Goal: Task Accomplishment & Management: Manage account settings

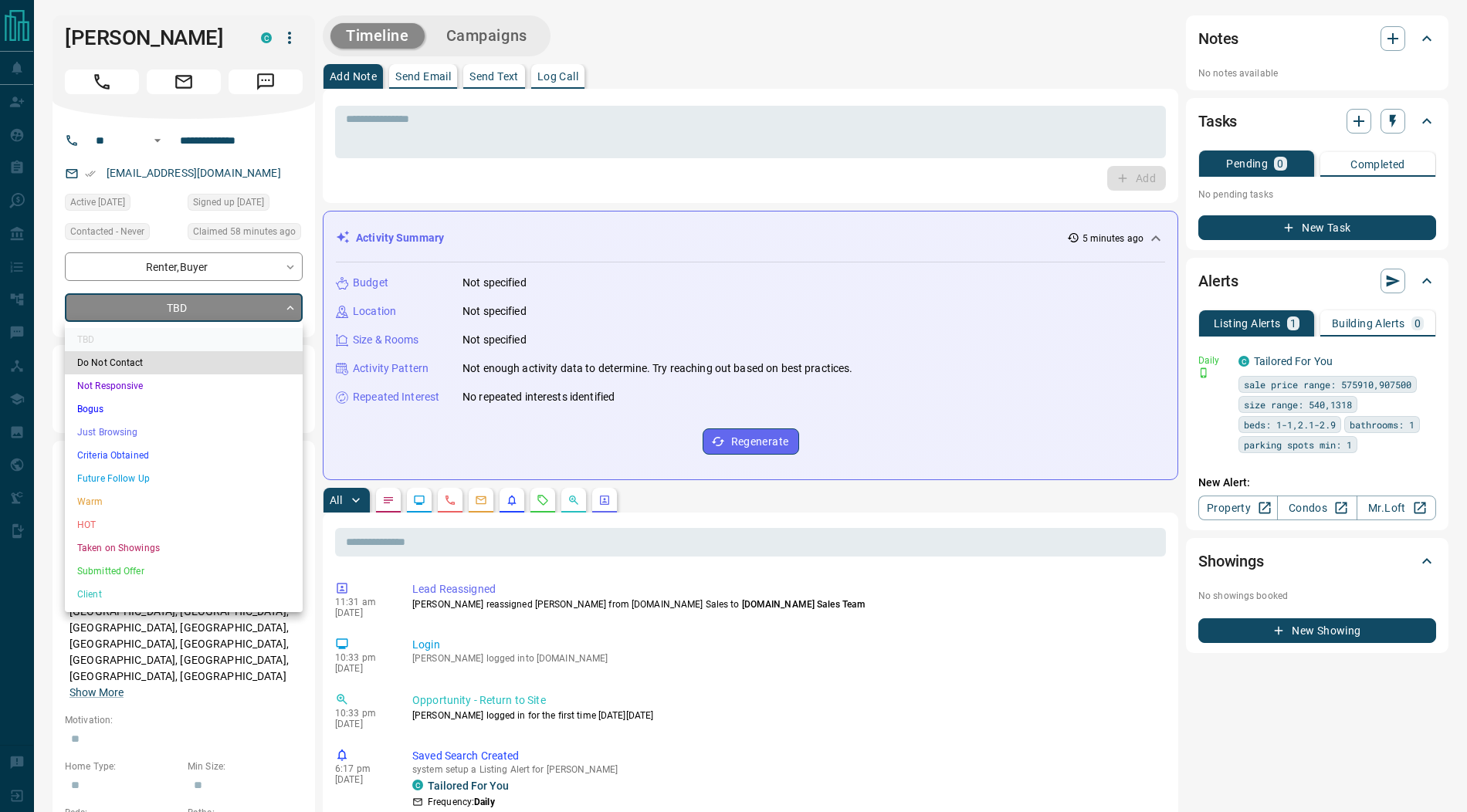
click at [133, 565] on li "Submitted Offer" at bounding box center [184, 571] width 238 height 23
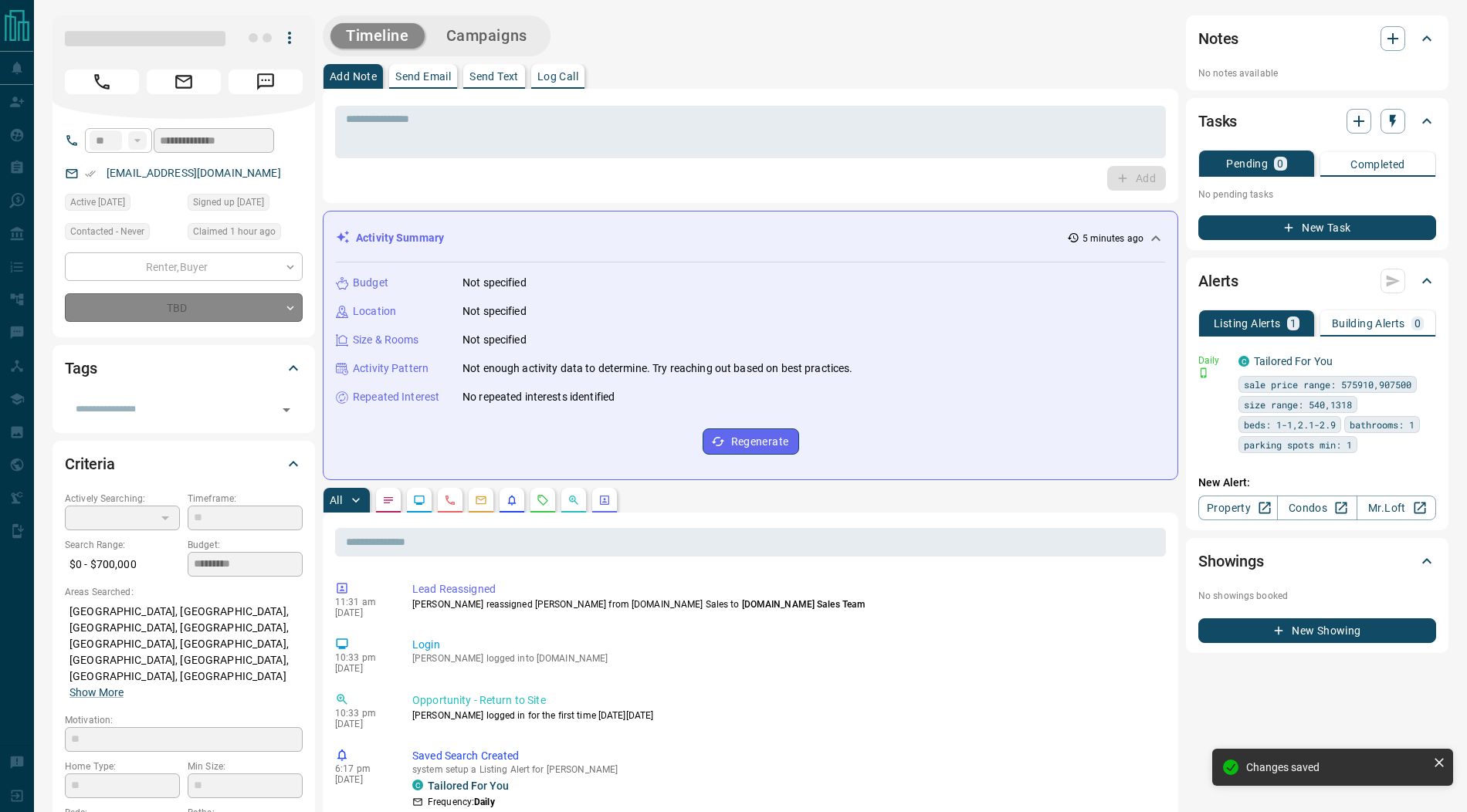
type input "*"
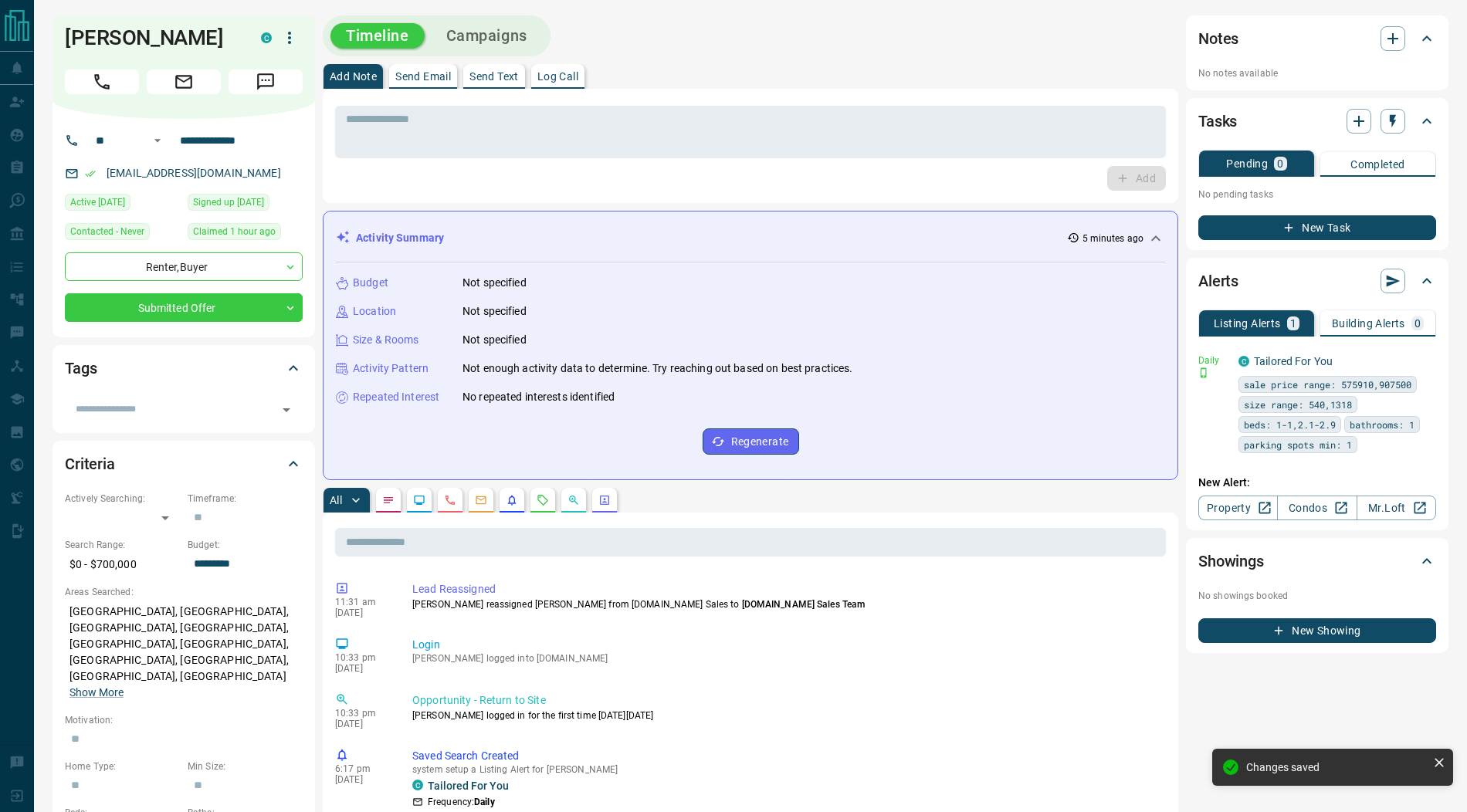
click at [287, 37] on icon "button" at bounding box center [289, 37] width 18 height 18
click at [266, 68] on li "Reassign Lead" at bounding box center [257, 69] width 91 height 23
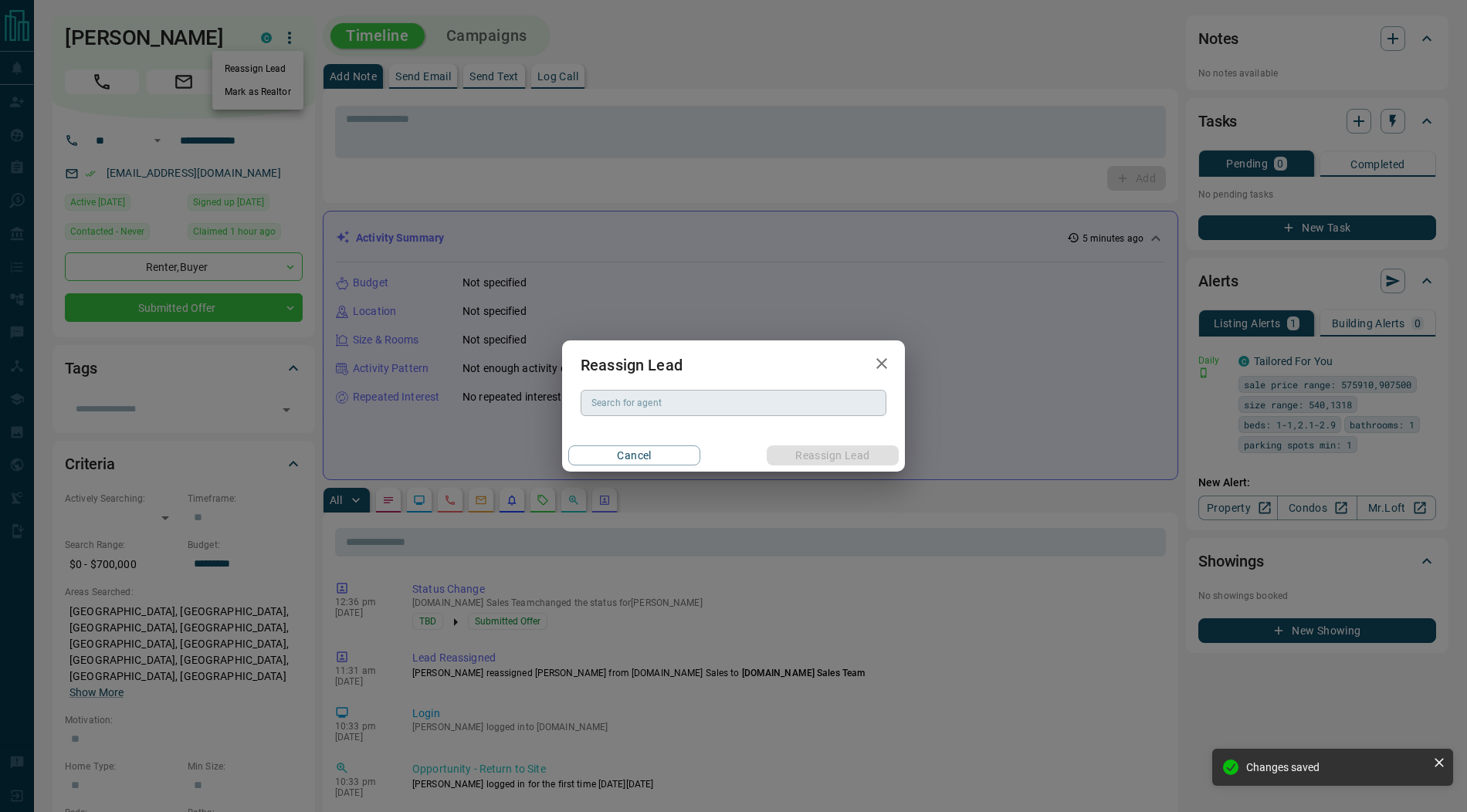
click at [686, 404] on input "Search for agent" at bounding box center [732, 402] width 294 height 17
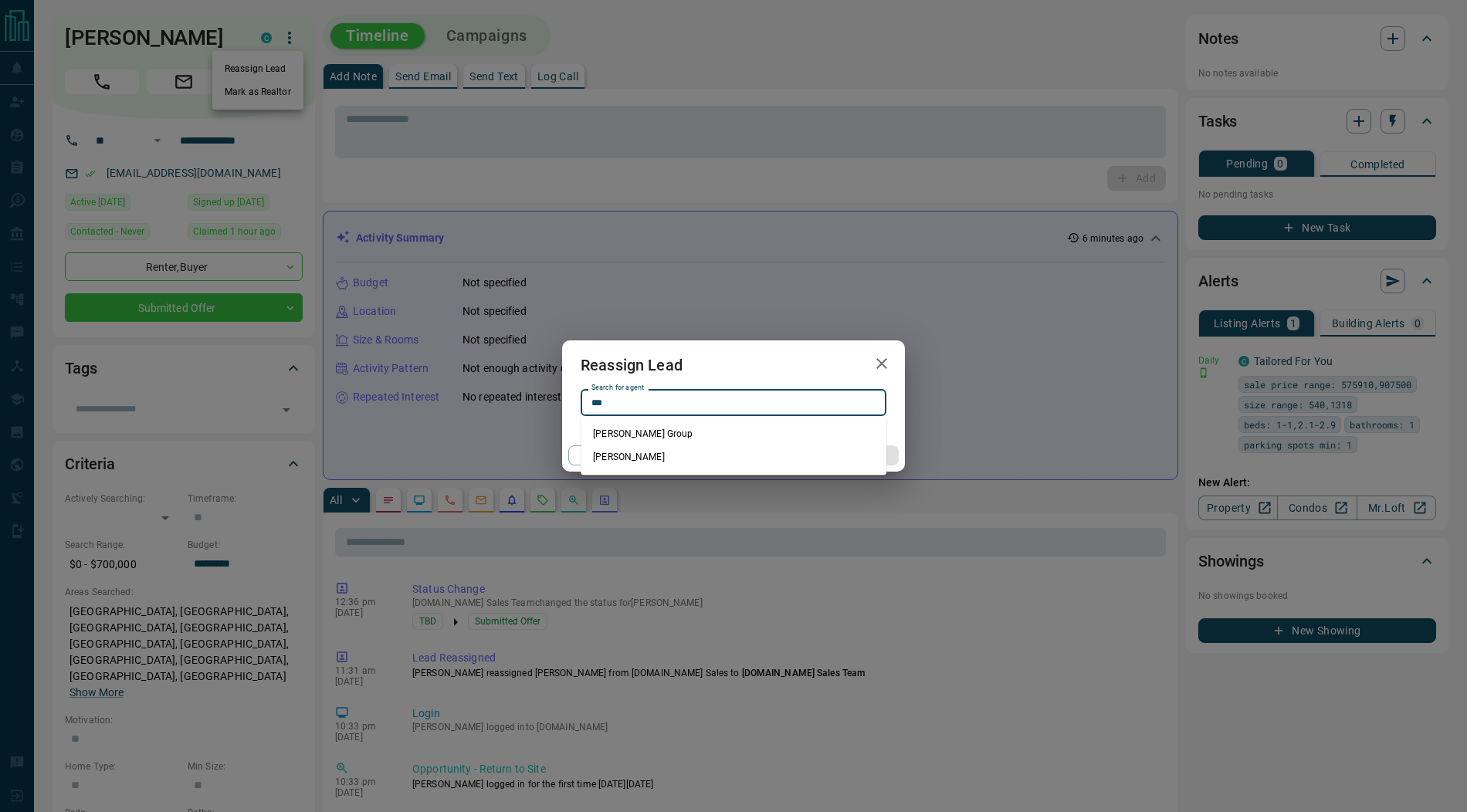
click at [695, 454] on li "[PERSON_NAME]" at bounding box center [733, 457] width 306 height 23
type input "**********"
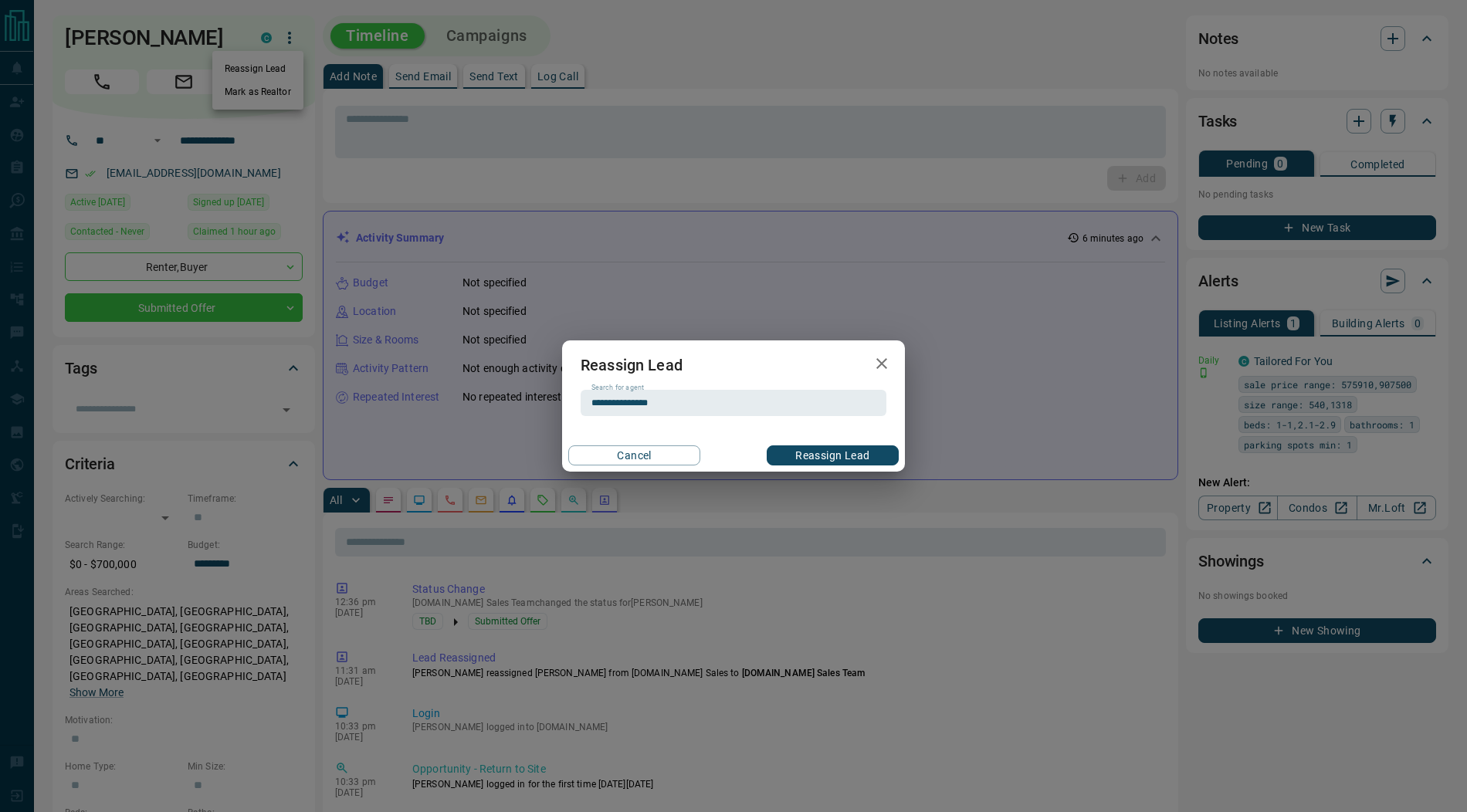
click at [802, 454] on button "Reassign Lead" at bounding box center [833, 455] width 132 height 20
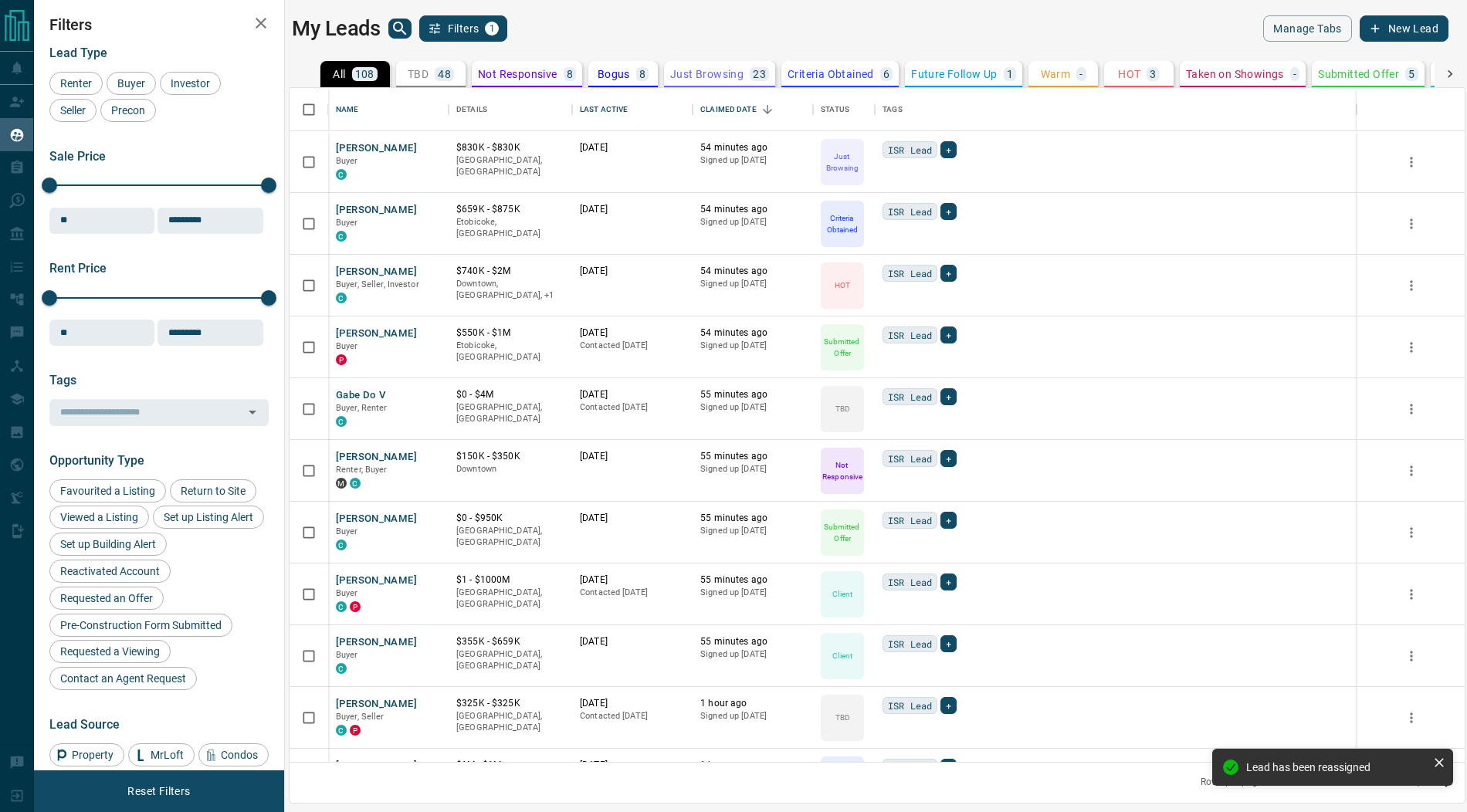
scroll to position [674, 1175]
